Goal: Task Accomplishment & Management: Manage account settings

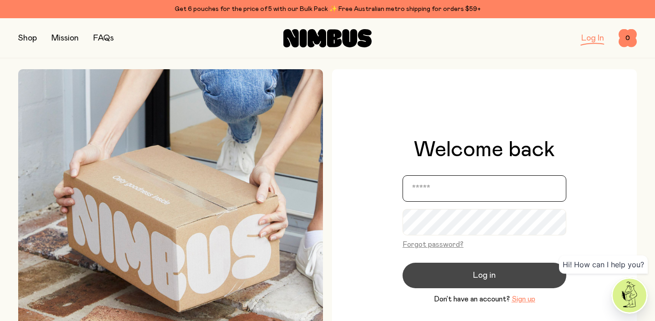
type input "**********"
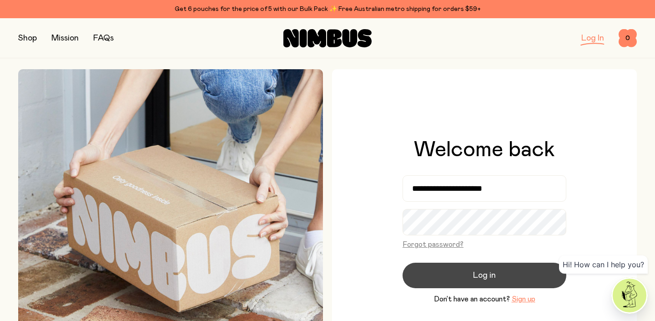
click at [469, 273] on button "Log in" at bounding box center [484, 274] width 164 height 25
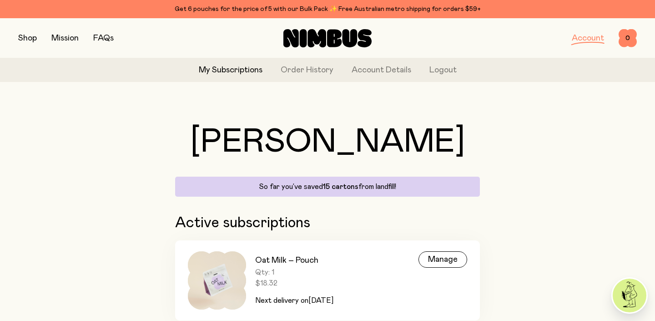
scroll to position [36, 0]
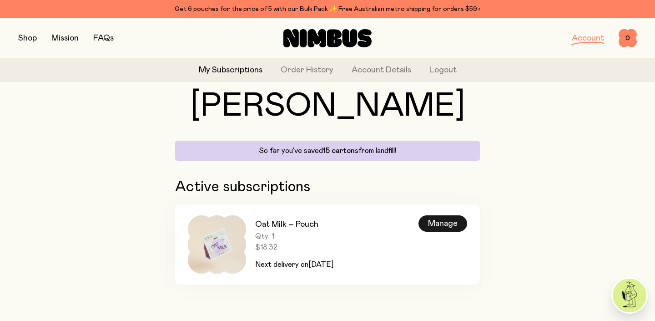
click at [436, 223] on div "Manage" at bounding box center [442, 223] width 49 height 16
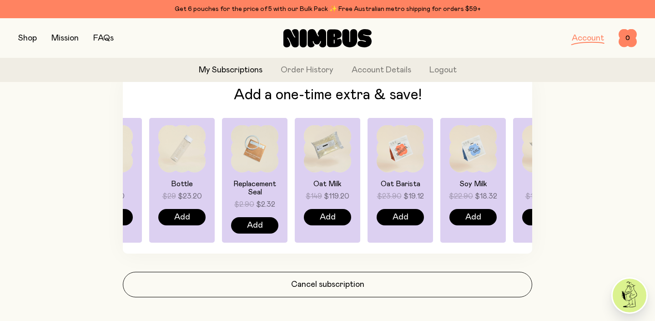
scroll to position [714, 0]
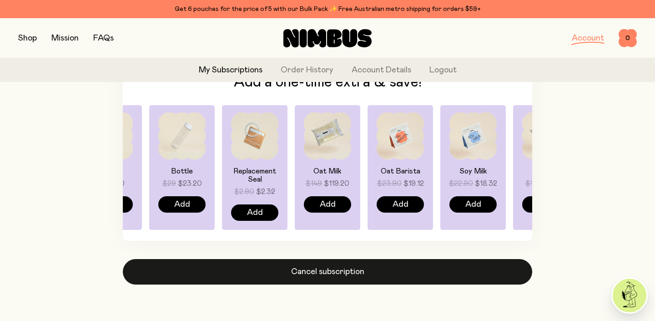
click at [346, 273] on button "Cancel subscription" at bounding box center [327, 271] width 409 height 25
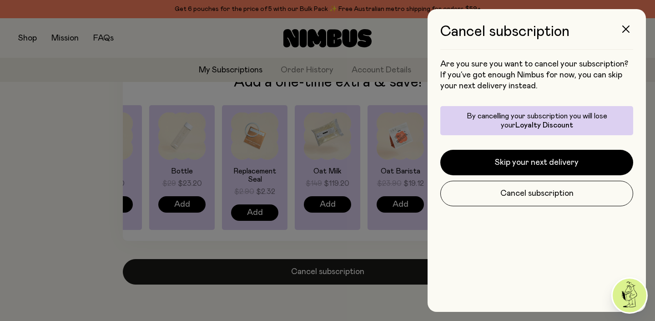
scroll to position [0, 0]
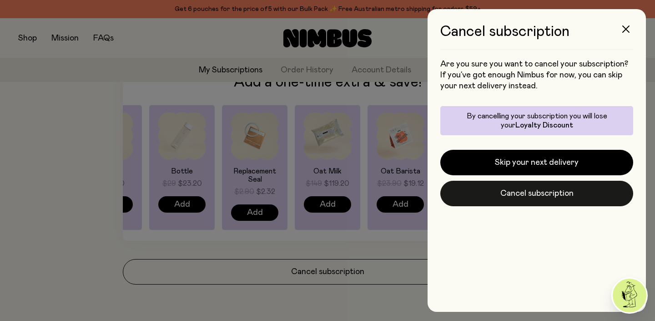
click at [529, 189] on button "Cancel subscription" at bounding box center [536, 193] width 193 height 25
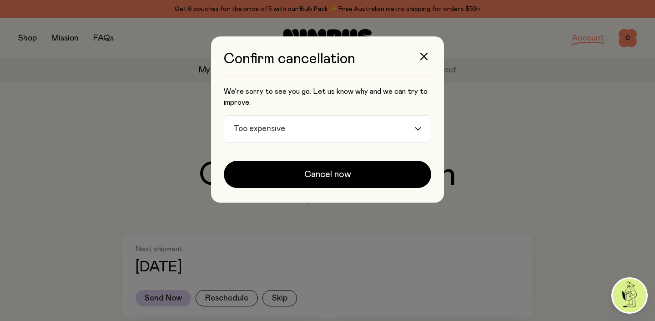
scroll to position [714, 0]
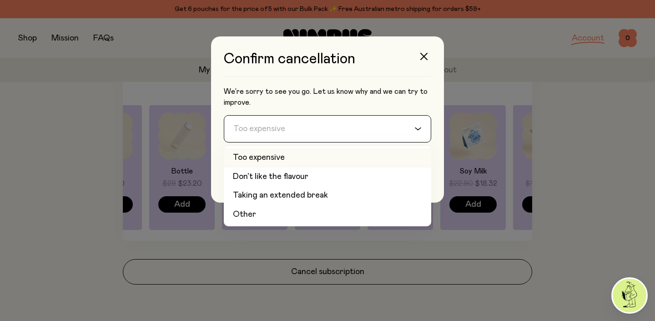
click at [406, 126] on input "Search for option" at bounding box center [322, 129] width 184 height 26
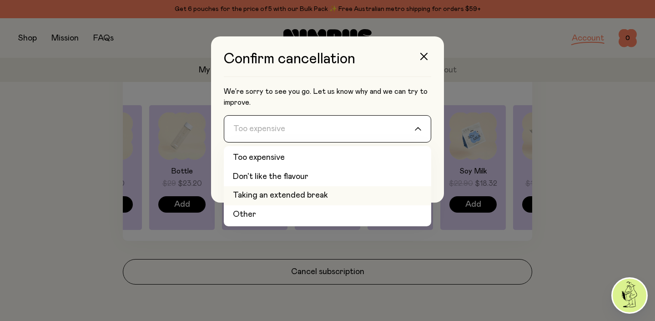
click at [298, 197] on li "Taking an extended break" at bounding box center [327, 195] width 207 height 19
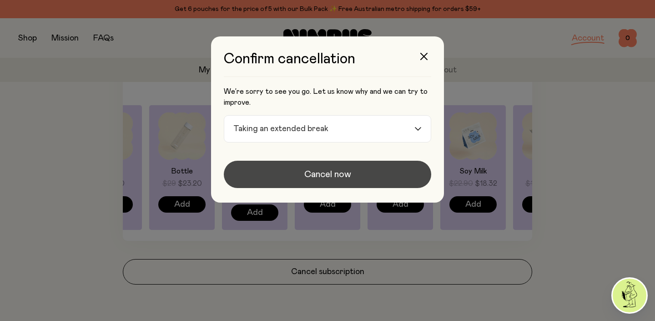
click at [329, 173] on span "Cancel now" at bounding box center [327, 174] width 47 height 13
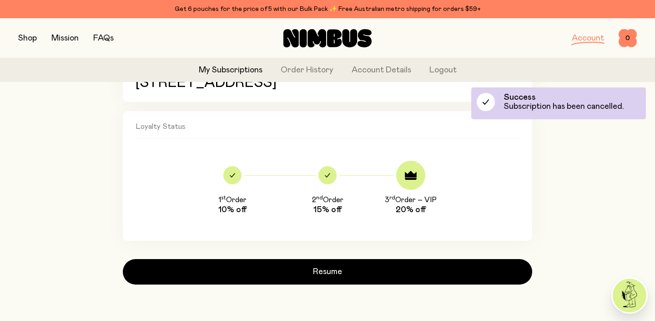
scroll to position [339, 0]
